Goal: Task Accomplishment & Management: Manage account settings

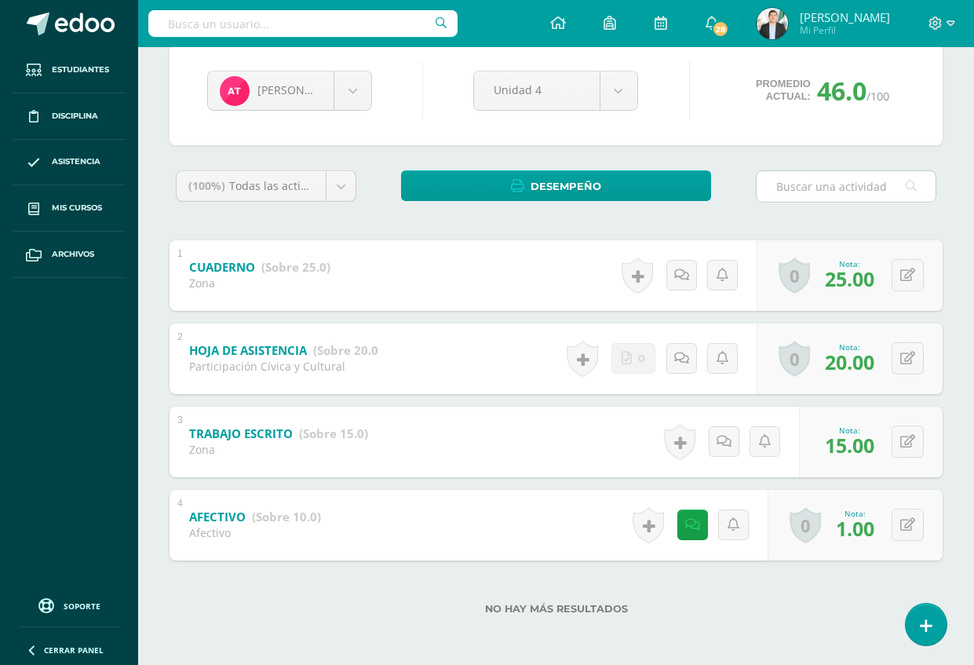
scroll to position [151, 0]
click at [774, 27] on img at bounding box center [771, 23] width 31 height 31
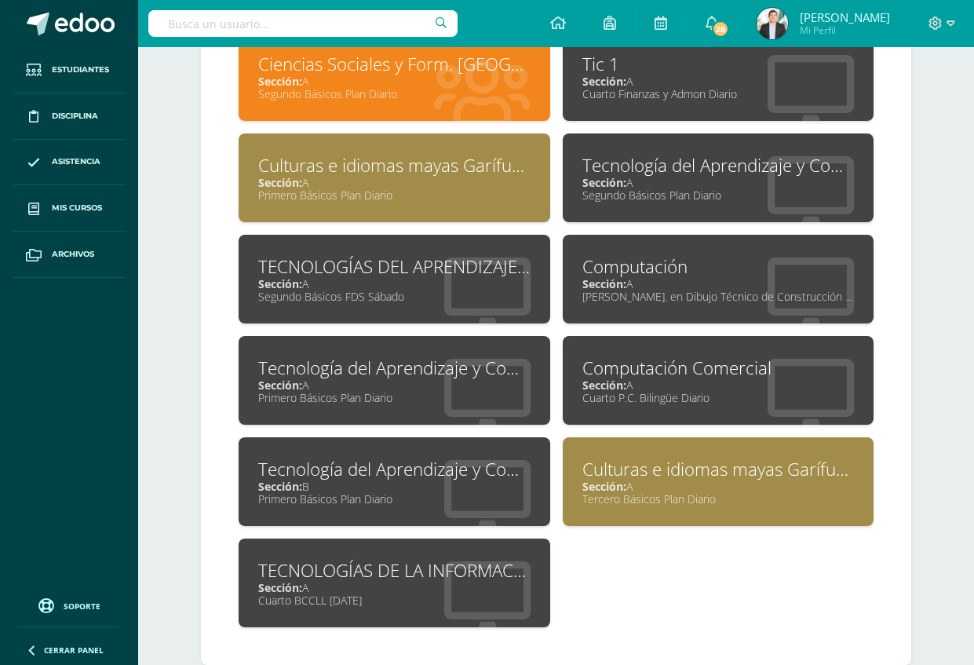
drag, startPoint x: 980, startPoint y: 46, endPoint x: 988, endPoint y: 372, distance: 326.5
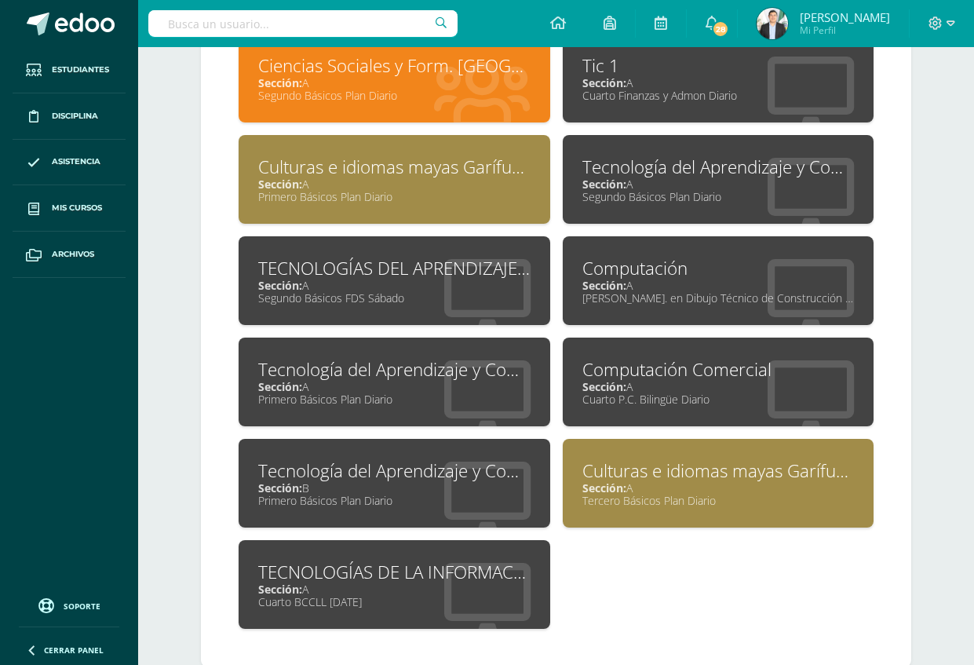
click at [770, 86] on div "Sección: A" at bounding box center [718, 82] width 272 height 15
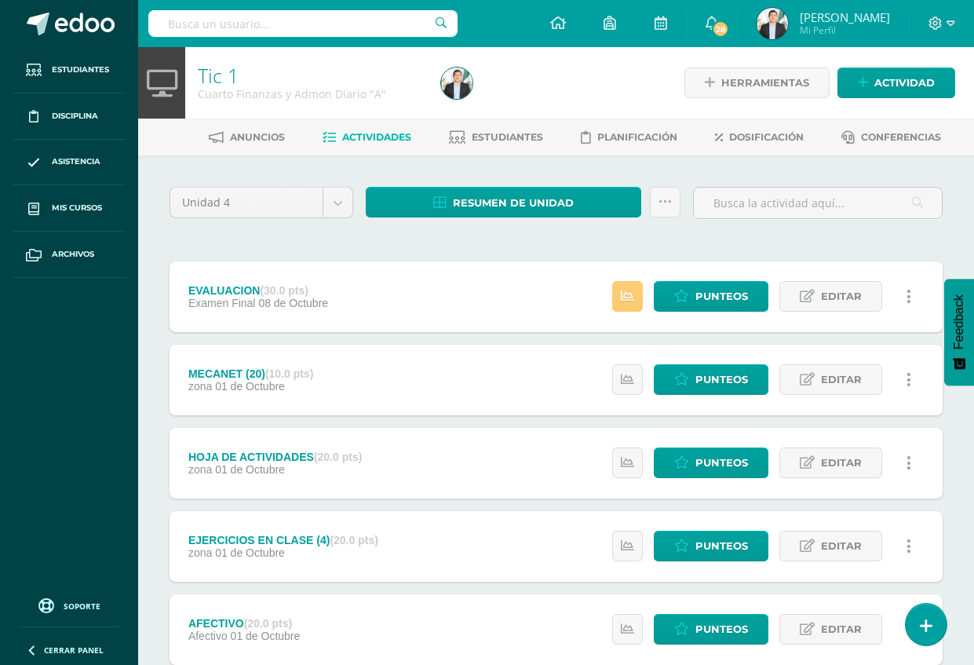
click at [60, 548] on ul "Estudiantes Disciplina Asistencia Mis cursos Archivos" at bounding box center [69, 316] width 138 height 539
click at [515, 146] on link "Estudiantes" at bounding box center [496, 137] width 94 height 25
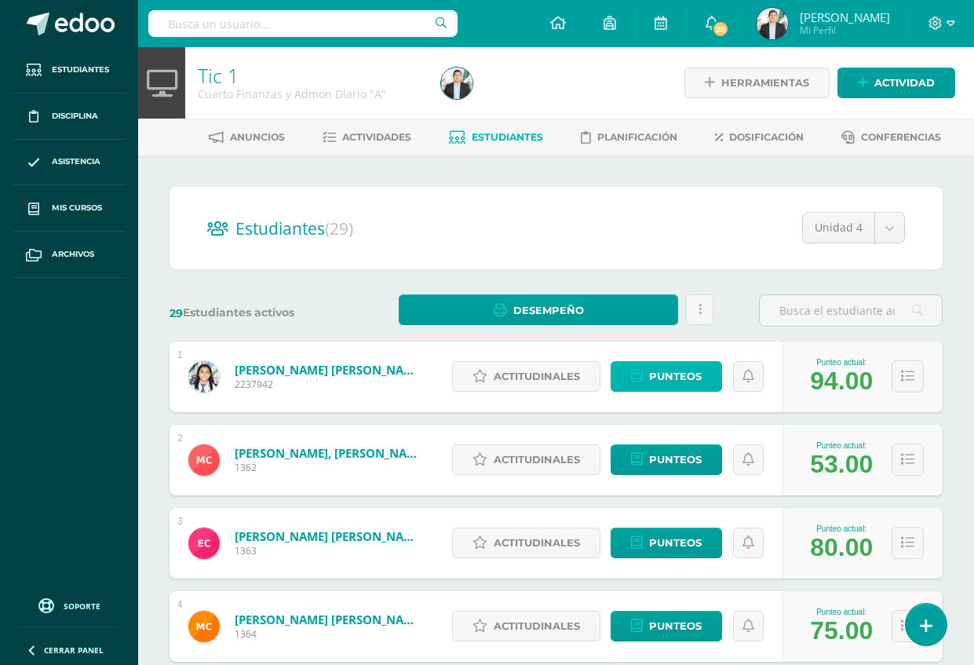
click at [672, 377] on span "Punteos" at bounding box center [675, 376] width 53 height 29
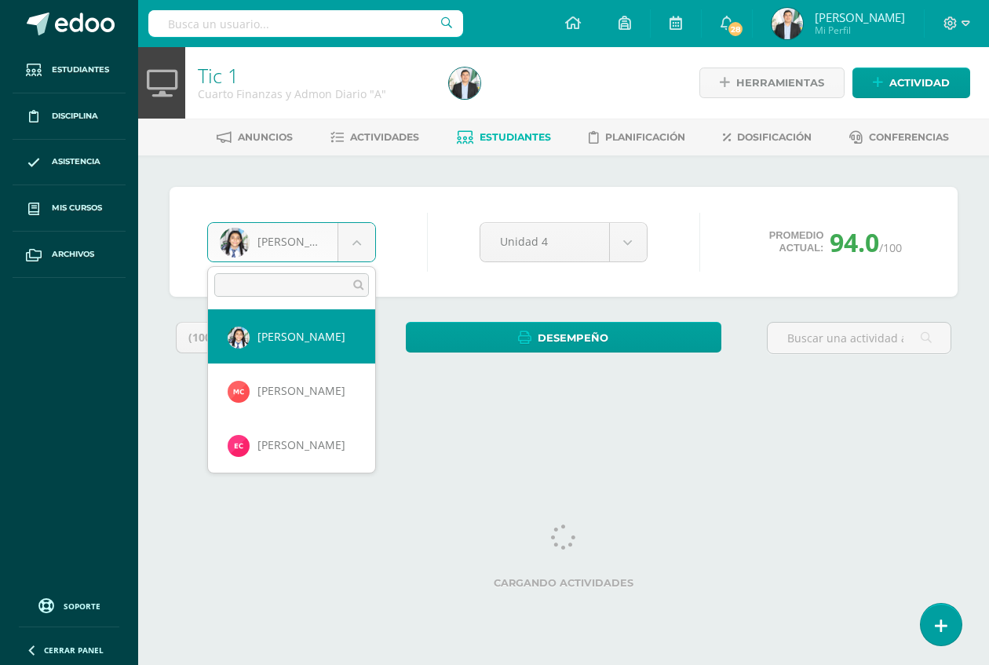
click at [304, 240] on body "Estudiantes Disciplina Asistencia Mis cursos Archivos Soporte Ayuda Reportar un…" at bounding box center [494, 211] width 989 height 423
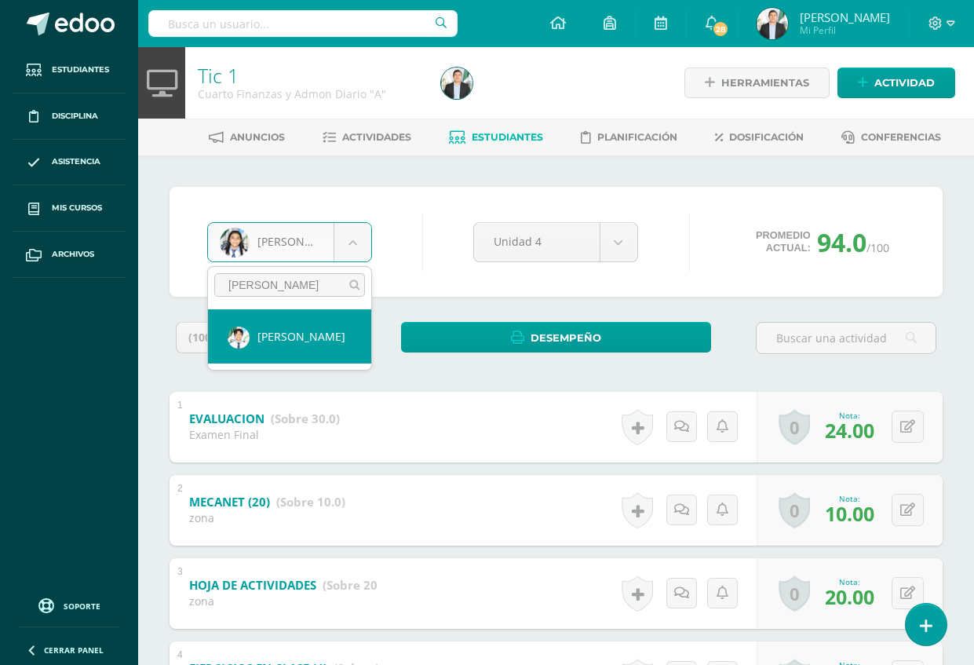
type input "samu"
select select "7420"
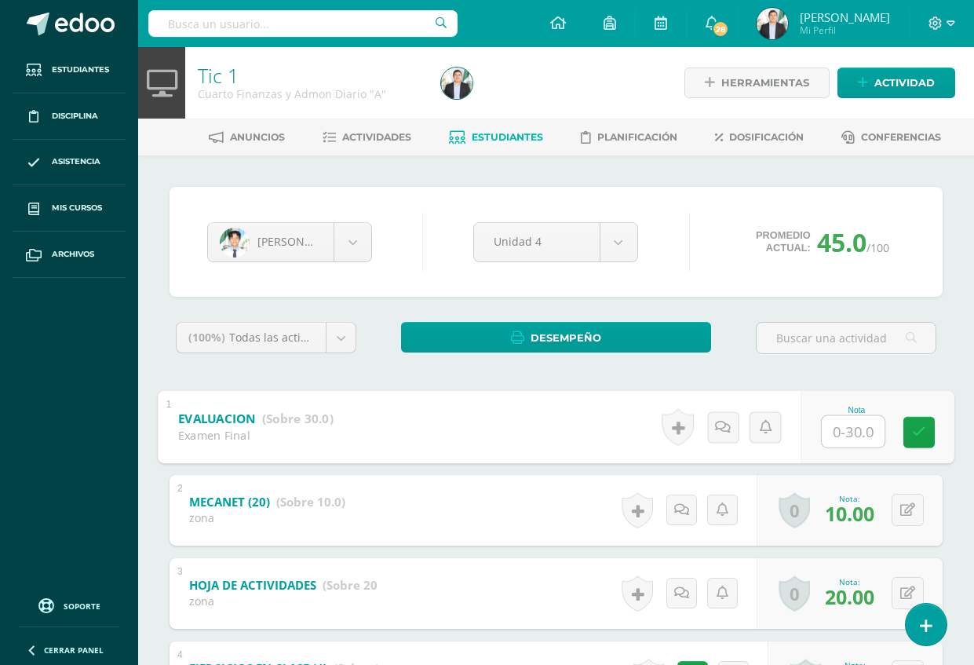
click at [852, 433] on input "text" at bounding box center [853, 430] width 63 height 31
type input "25"
click at [924, 373] on div "(100%) Todas las actividades de esta unidad Todas las actividades de esta unida…" at bounding box center [555, 595] width 773 height 546
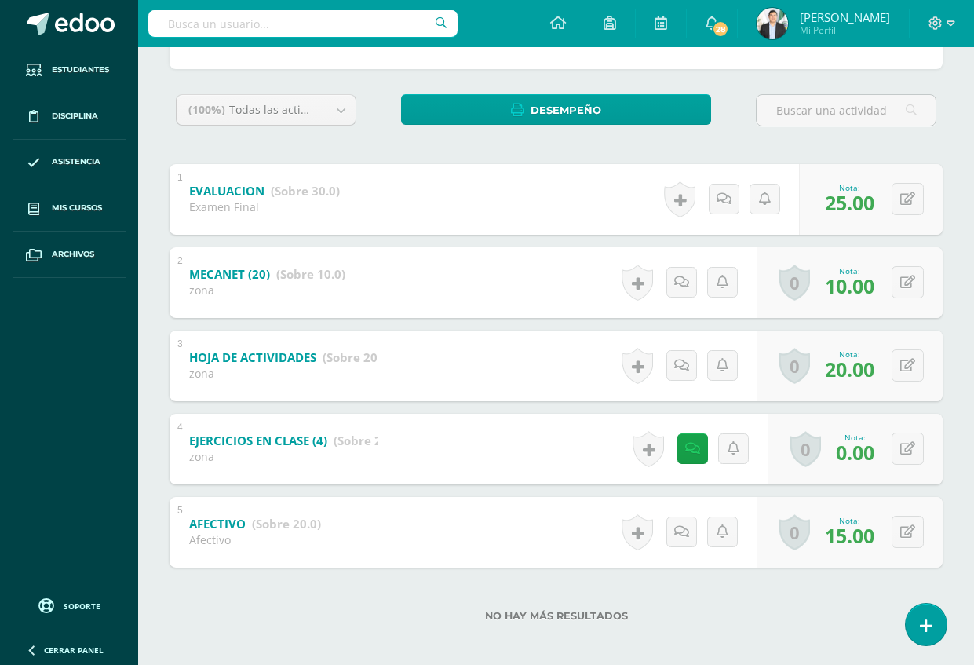
scroll to position [235, 0]
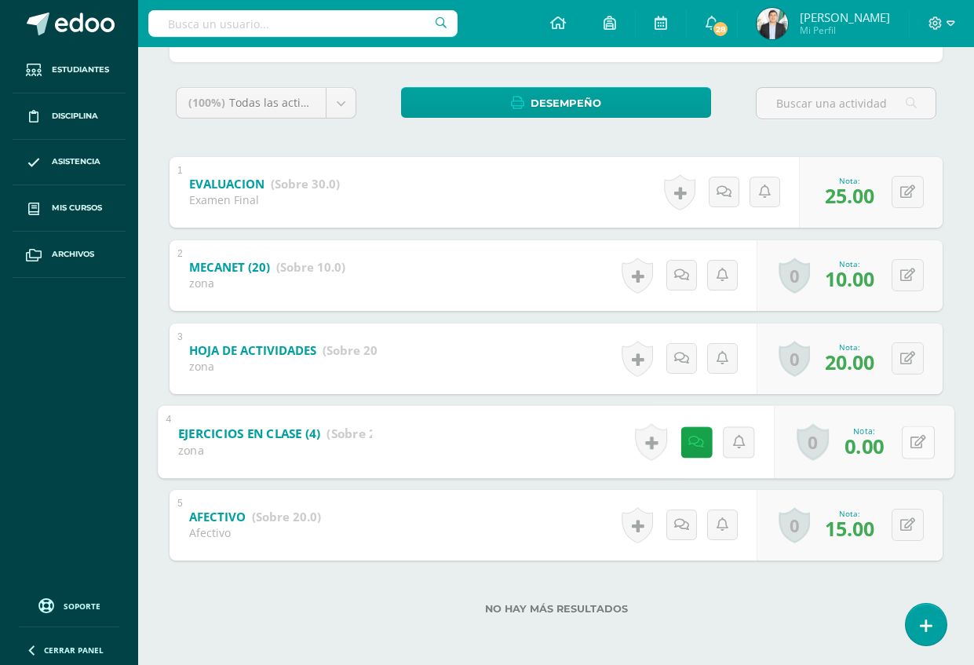
click at [913, 437] on icon at bounding box center [918, 441] width 16 height 13
type input "10"
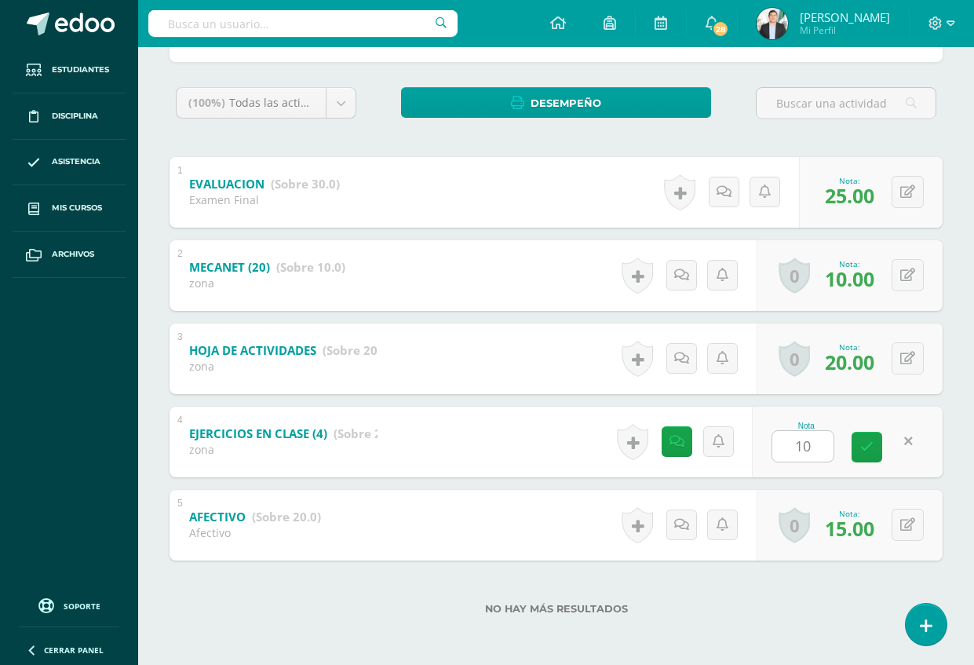
click at [948, 352] on div "[PERSON_NAME] [PERSON_NAME] Maikh [PERSON_NAME] [PERSON_NAME] [PERSON_NAME] [PE…" at bounding box center [555, 292] width 785 height 681
click at [618, 601] on div "No hay más resultados" at bounding box center [555, 596] width 773 height 73
